Goal: Transaction & Acquisition: Book appointment/travel/reservation

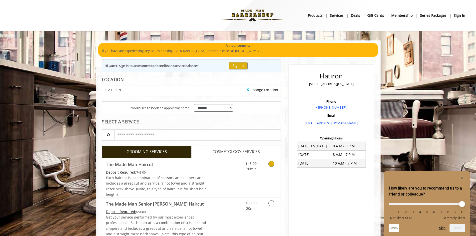
click at [267, 173] on div "$45.00 20min" at bounding box center [258, 178] width 45 height 39
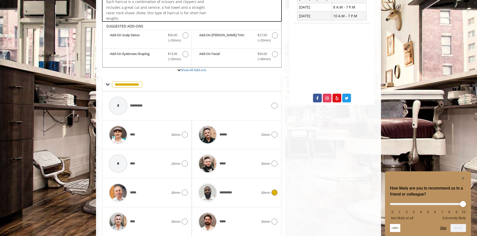
scroll to position [169, 0]
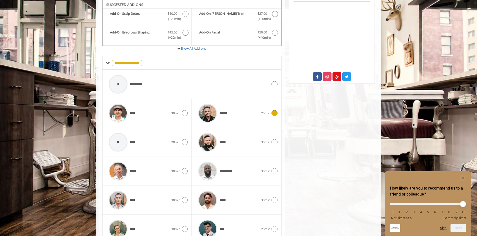
click at [272, 117] on div "****** 20min" at bounding box center [237, 114] width 82 height 24
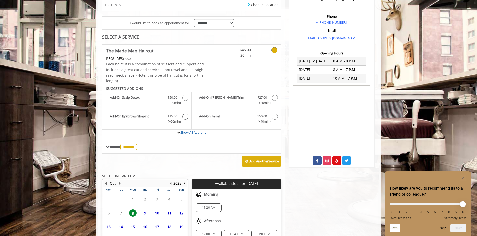
scroll to position [139, 0]
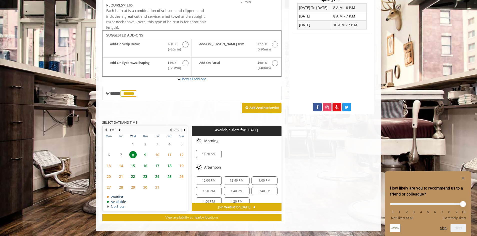
click at [110, 167] on span "13" at bounding box center [109, 165] width 8 height 7
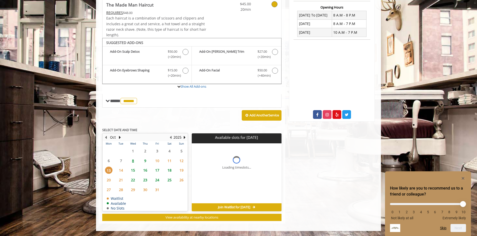
scroll to position [131, 0]
click at [122, 172] on span "14" at bounding box center [121, 170] width 8 height 7
click at [108, 172] on span "13" at bounding box center [109, 170] width 8 height 7
click at [132, 172] on span "15" at bounding box center [133, 170] width 8 height 7
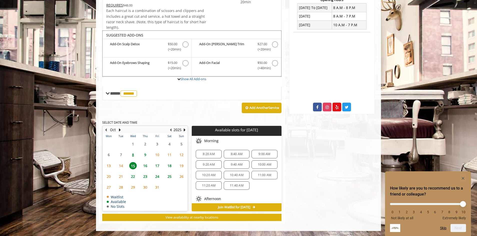
click at [143, 166] on span "16" at bounding box center [146, 165] width 8 height 7
click at [172, 168] on span "18" at bounding box center [170, 165] width 8 height 7
click at [214, 165] on span "12:20 PM" at bounding box center [209, 164] width 14 height 4
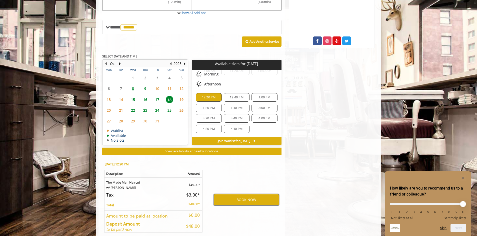
scroll to position [179, 0]
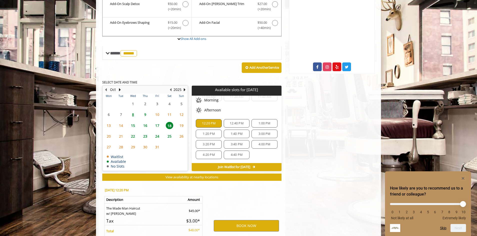
click at [146, 125] on span "16" at bounding box center [146, 125] width 8 height 7
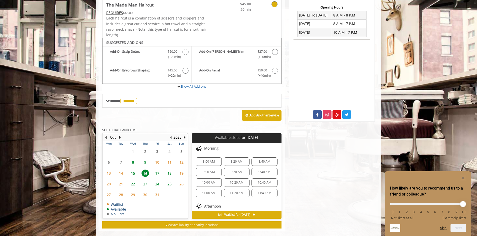
scroll to position [139, 0]
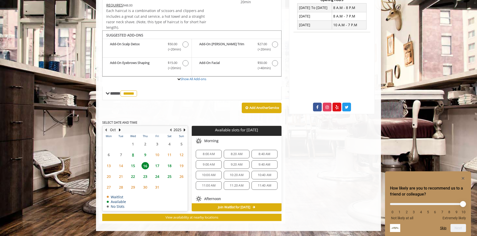
click at [133, 168] on span "15" at bounding box center [133, 165] width 8 height 7
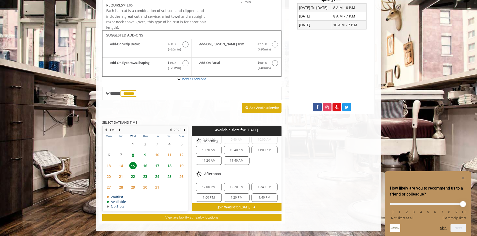
click at [149, 167] on span "16" at bounding box center [146, 165] width 8 height 7
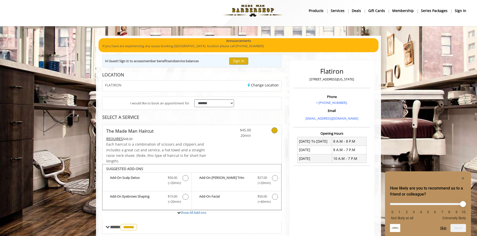
scroll to position [0, 0]
